Goal: Task Accomplishment & Management: Complete application form

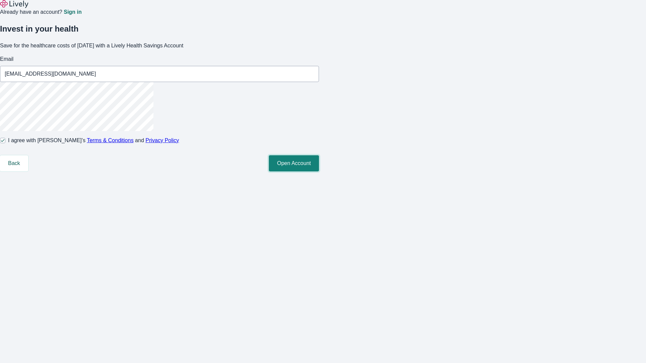
click at [319, 171] on button "Open Account" at bounding box center [294, 163] width 50 height 16
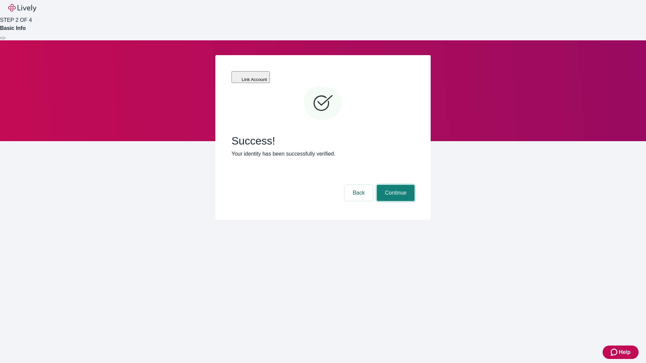
click at [394, 185] on button "Continue" at bounding box center [396, 193] width 38 height 16
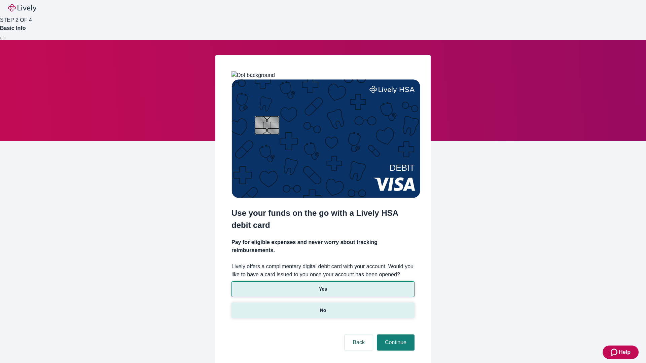
click at [322, 307] on p "No" at bounding box center [323, 310] width 6 height 7
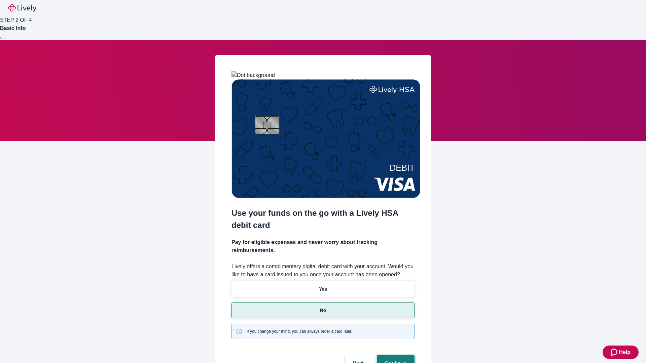
click at [394, 355] on button "Continue" at bounding box center [396, 363] width 38 height 16
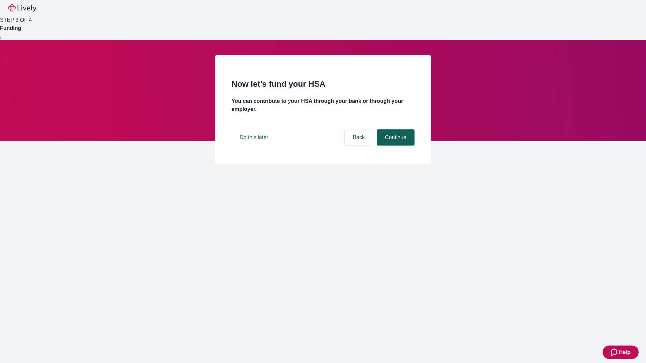
click at [394, 146] on button "Continue" at bounding box center [396, 137] width 38 height 16
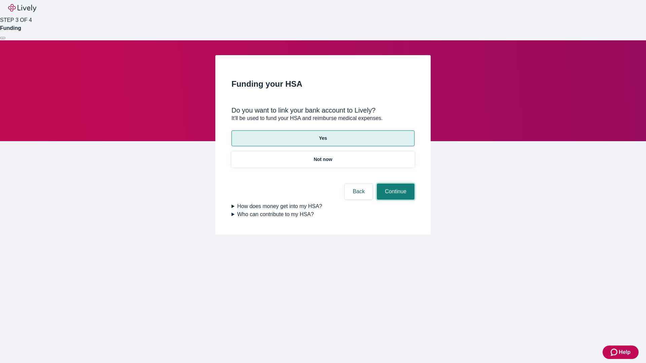
click at [394, 184] on button "Continue" at bounding box center [396, 192] width 38 height 16
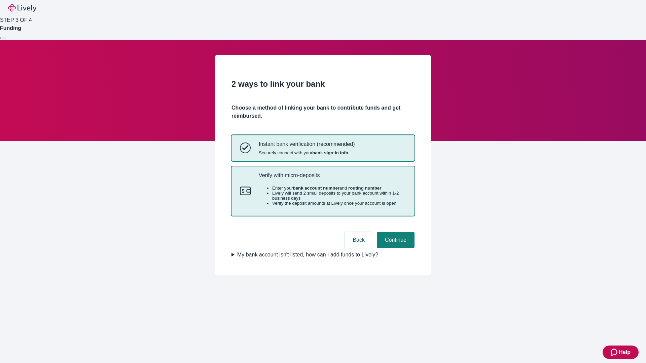
click at [332, 179] on p "Verify with micro-deposits" at bounding box center [332, 175] width 147 height 6
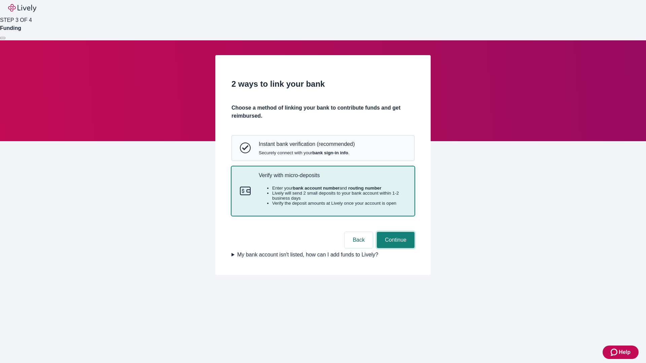
click at [394, 248] on button "Continue" at bounding box center [396, 240] width 38 height 16
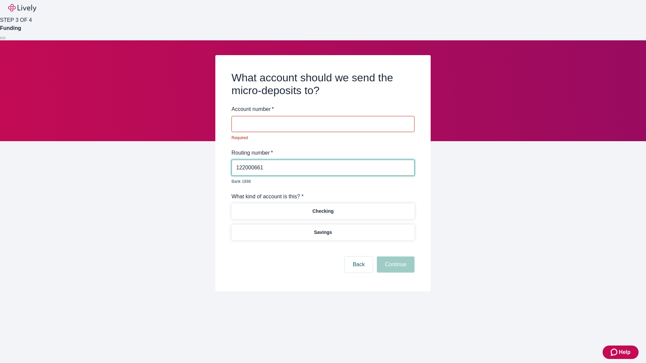
type input "122000661"
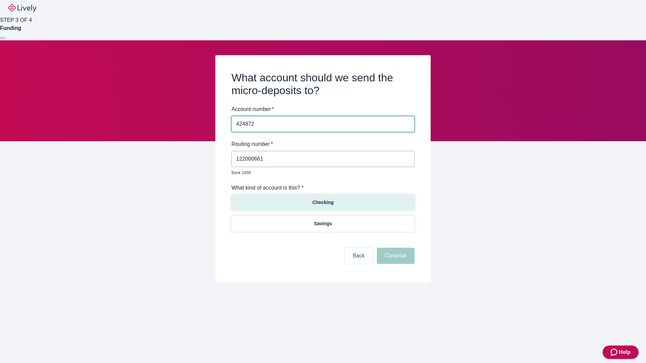
type input "424872"
click at [322, 199] on p "Checking" at bounding box center [322, 202] width 21 height 7
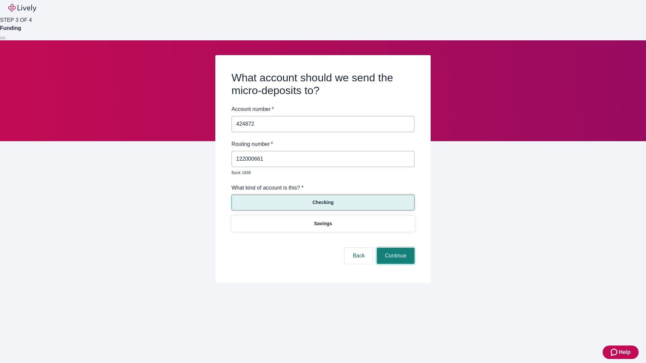
click at [394, 248] on button "Continue" at bounding box center [396, 256] width 38 height 16
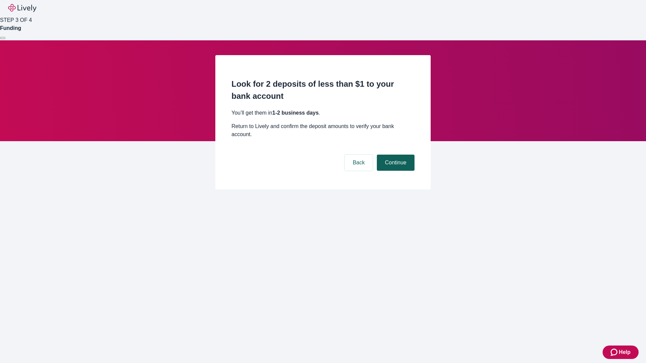
click at [394, 155] on button "Continue" at bounding box center [396, 163] width 38 height 16
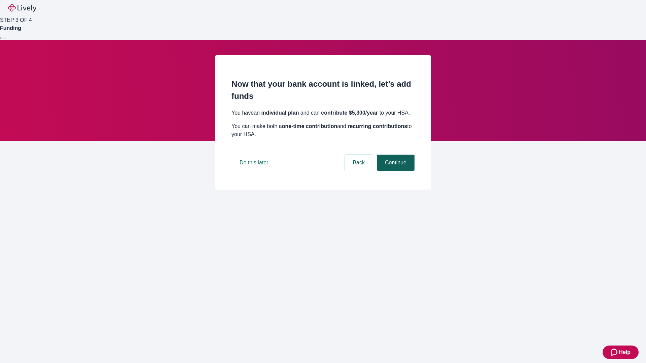
click at [394, 171] on button "Continue" at bounding box center [396, 163] width 38 height 16
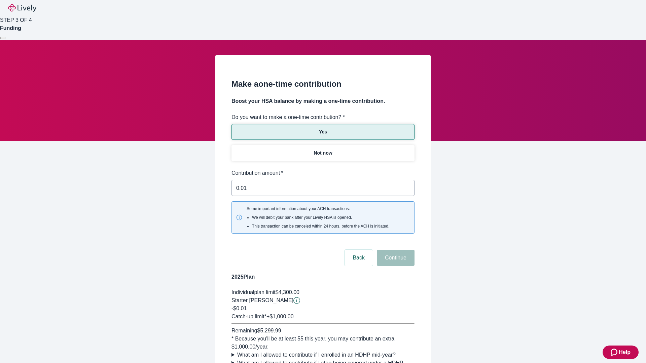
type input "0.01"
click at [394, 250] on button "Continue" at bounding box center [396, 258] width 38 height 16
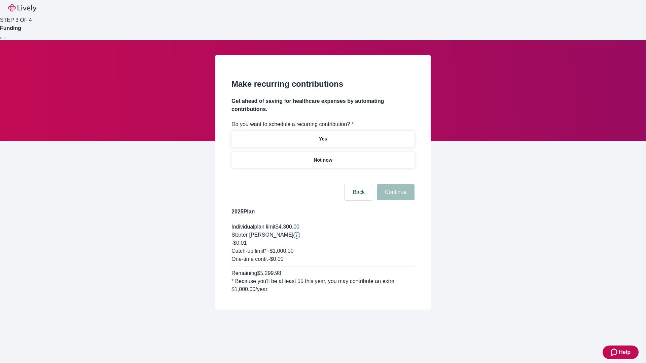
click at [322, 157] on p "Not now" at bounding box center [322, 160] width 18 height 7
click at [394, 184] on button "Continue" at bounding box center [396, 192] width 38 height 16
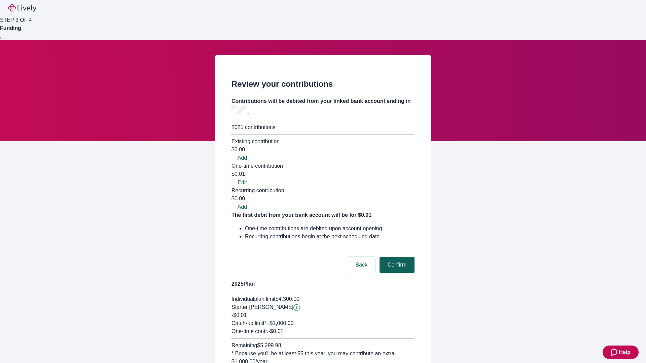
click at [396, 257] on button "Confirm" at bounding box center [396, 265] width 35 height 16
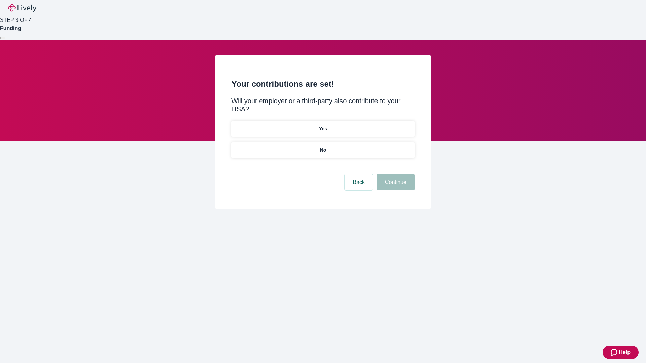
click at [322, 147] on p "No" at bounding box center [323, 150] width 6 height 7
click at [394, 174] on button "Continue" at bounding box center [396, 182] width 38 height 16
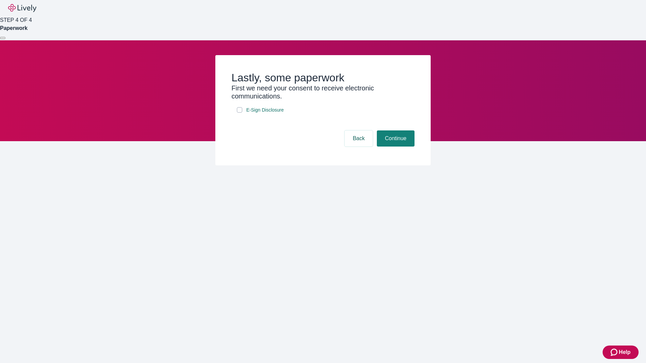
click at [239, 113] on input "E-Sign Disclosure" at bounding box center [239, 109] width 5 height 5
checkbox input "true"
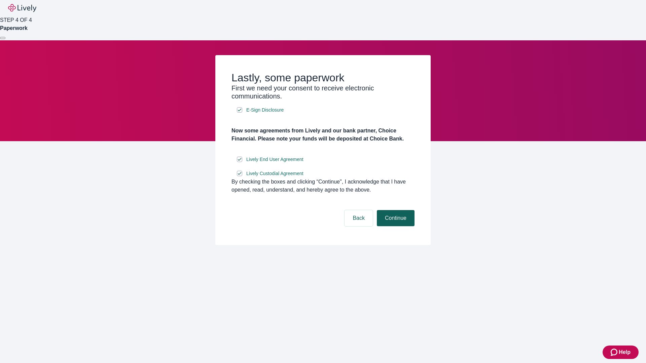
click at [394, 226] on button "Continue" at bounding box center [396, 218] width 38 height 16
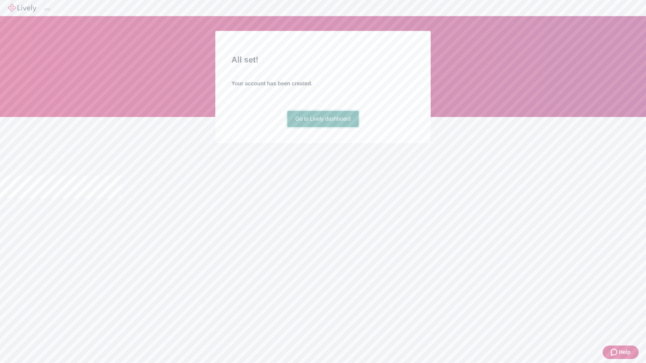
click at [322, 127] on link "Go to Lively dashboard" at bounding box center [323, 119] width 72 height 16
